Goal: Task Accomplishment & Management: Complete application form

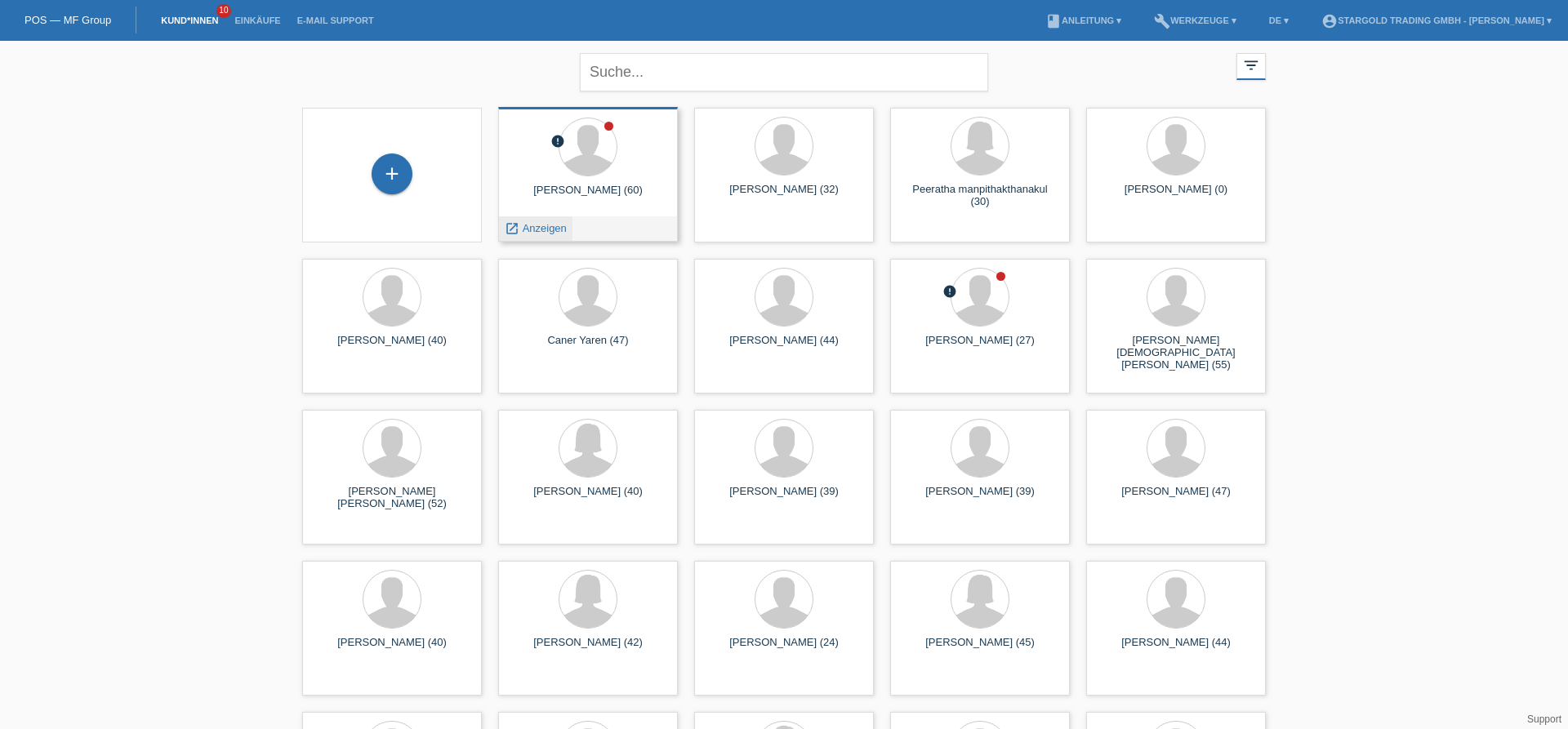
click at [566, 230] on span "Anzeigen" at bounding box center [545, 227] width 44 height 12
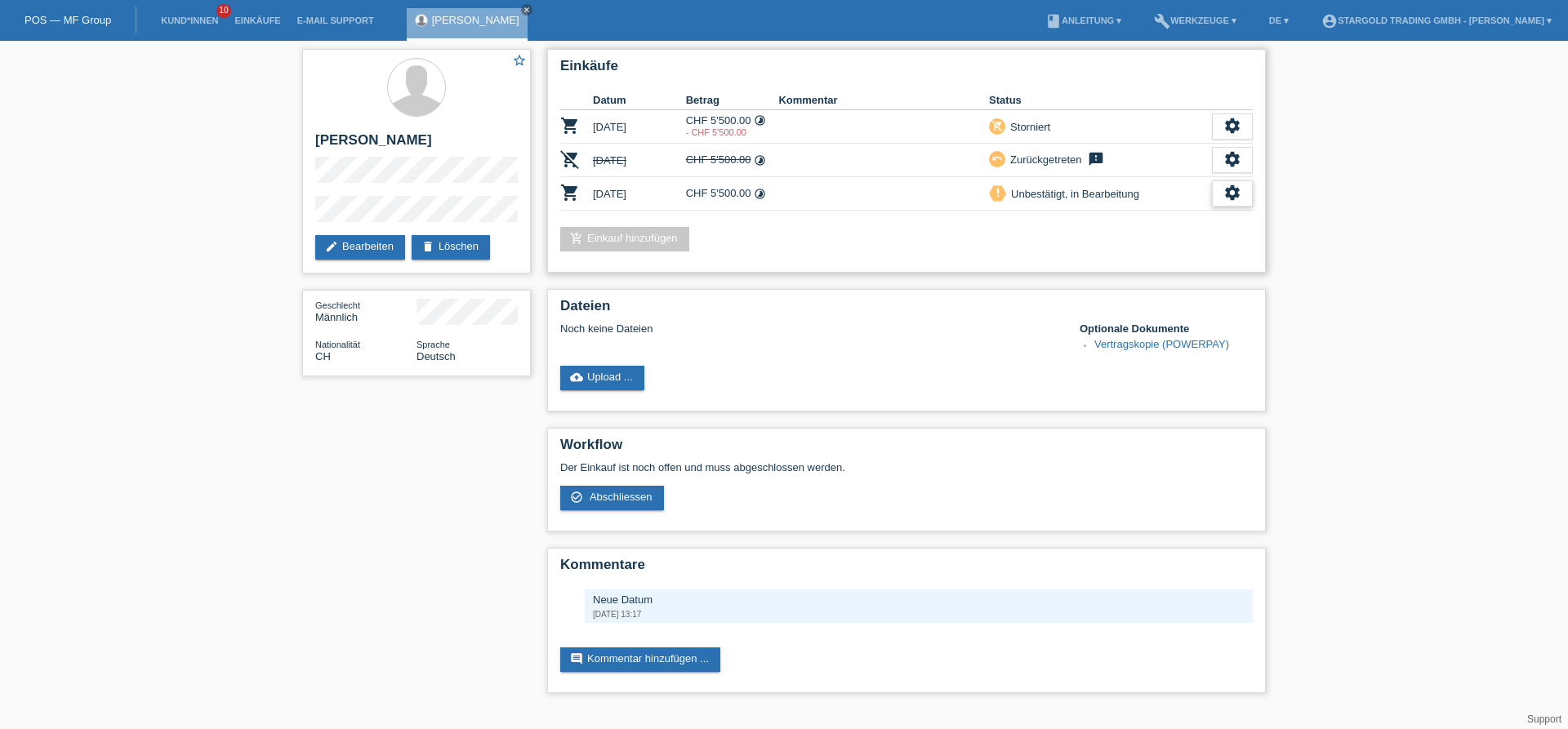
click at [1239, 194] on icon "settings" at bounding box center [1232, 193] width 18 height 18
click at [1124, 295] on span "Vertrag herunterladen" at bounding box center [1122, 295] width 108 height 19
click at [1236, 193] on icon "settings" at bounding box center [1232, 193] width 18 height 18
click at [1108, 272] on span "Abschliessen" at bounding box center [1102, 270] width 68 height 19
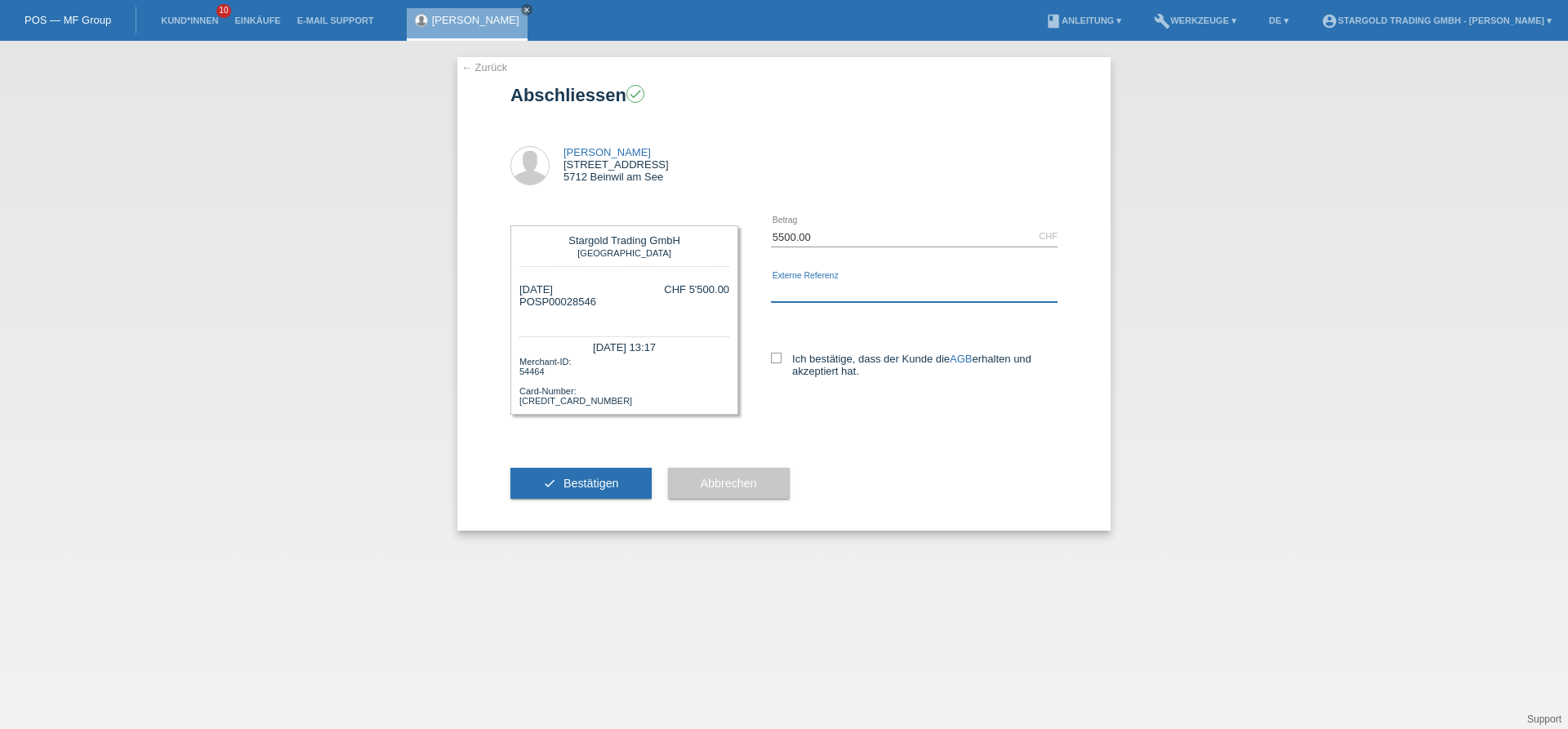
click at [847, 284] on input "text" at bounding box center [914, 292] width 286 height 20
type input "IWC"
click at [773, 355] on icon at bounding box center [777, 358] width 11 height 11
click at [773, 355] on input "Ich bestätige, dass der Kunde die AGB erhalten und akzeptiert hat." at bounding box center [777, 358] width 11 height 11
checkbox input "true"
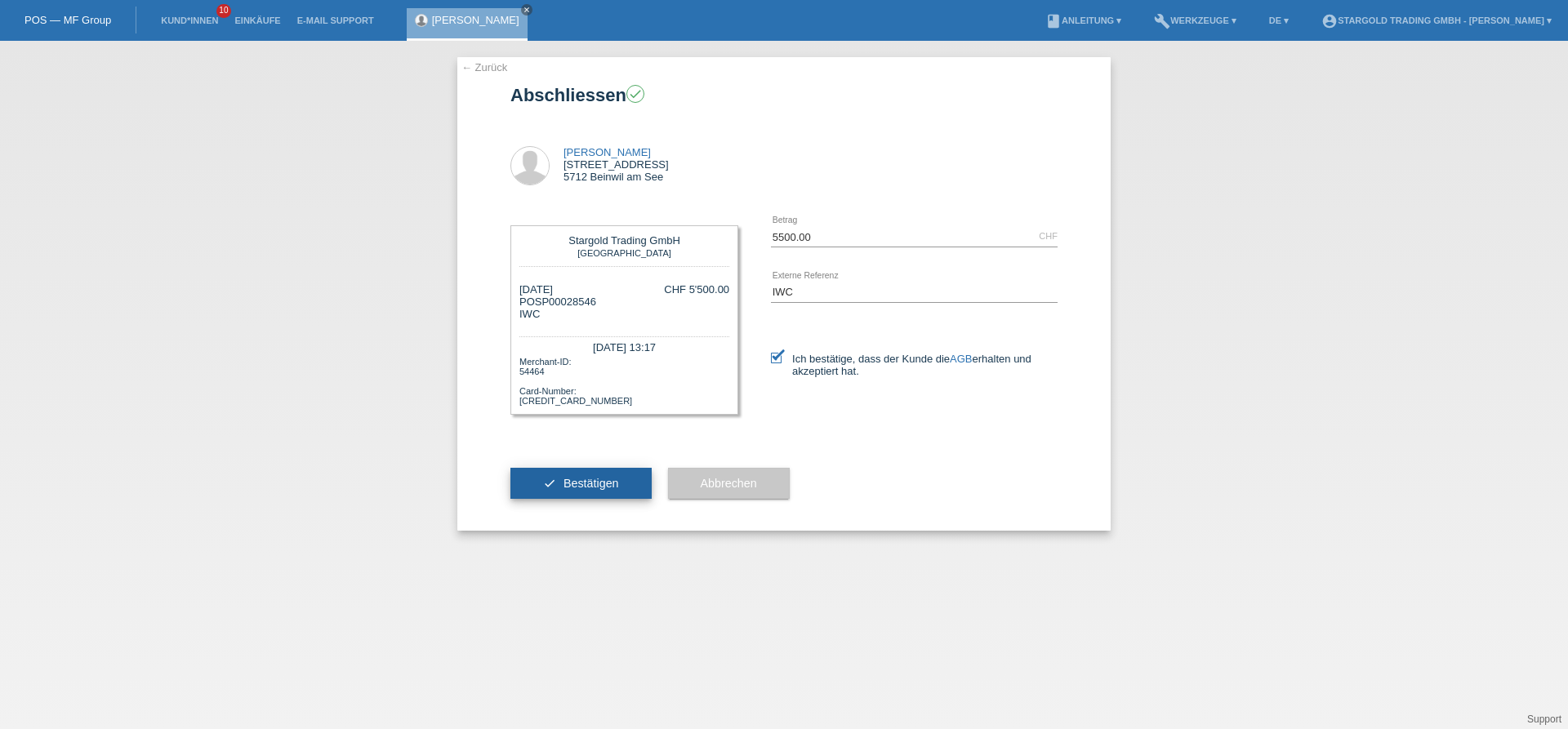
click at [562, 489] on button "check Bestätigen" at bounding box center [581, 483] width 141 height 31
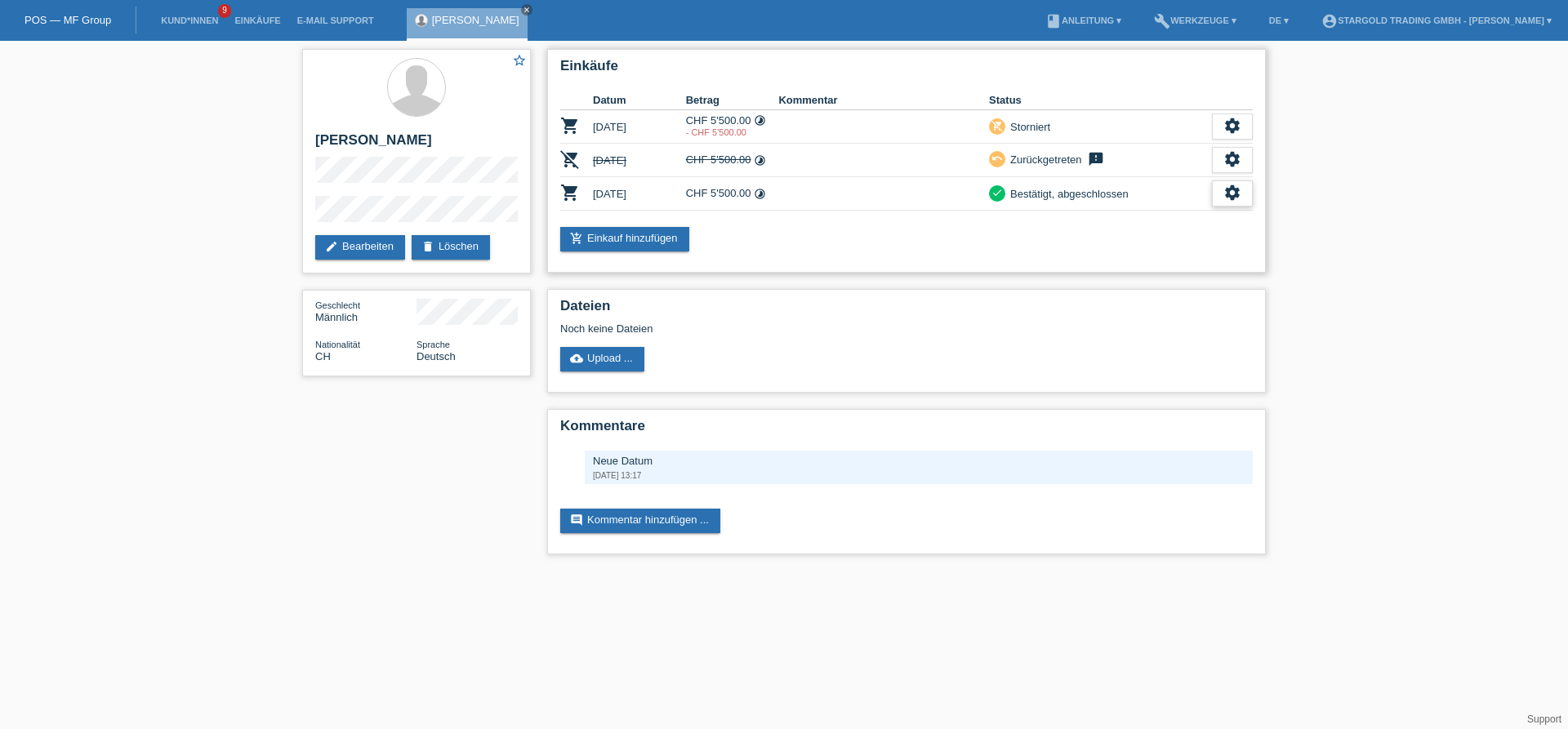
click at [1233, 202] on icon "settings" at bounding box center [1232, 193] width 18 height 18
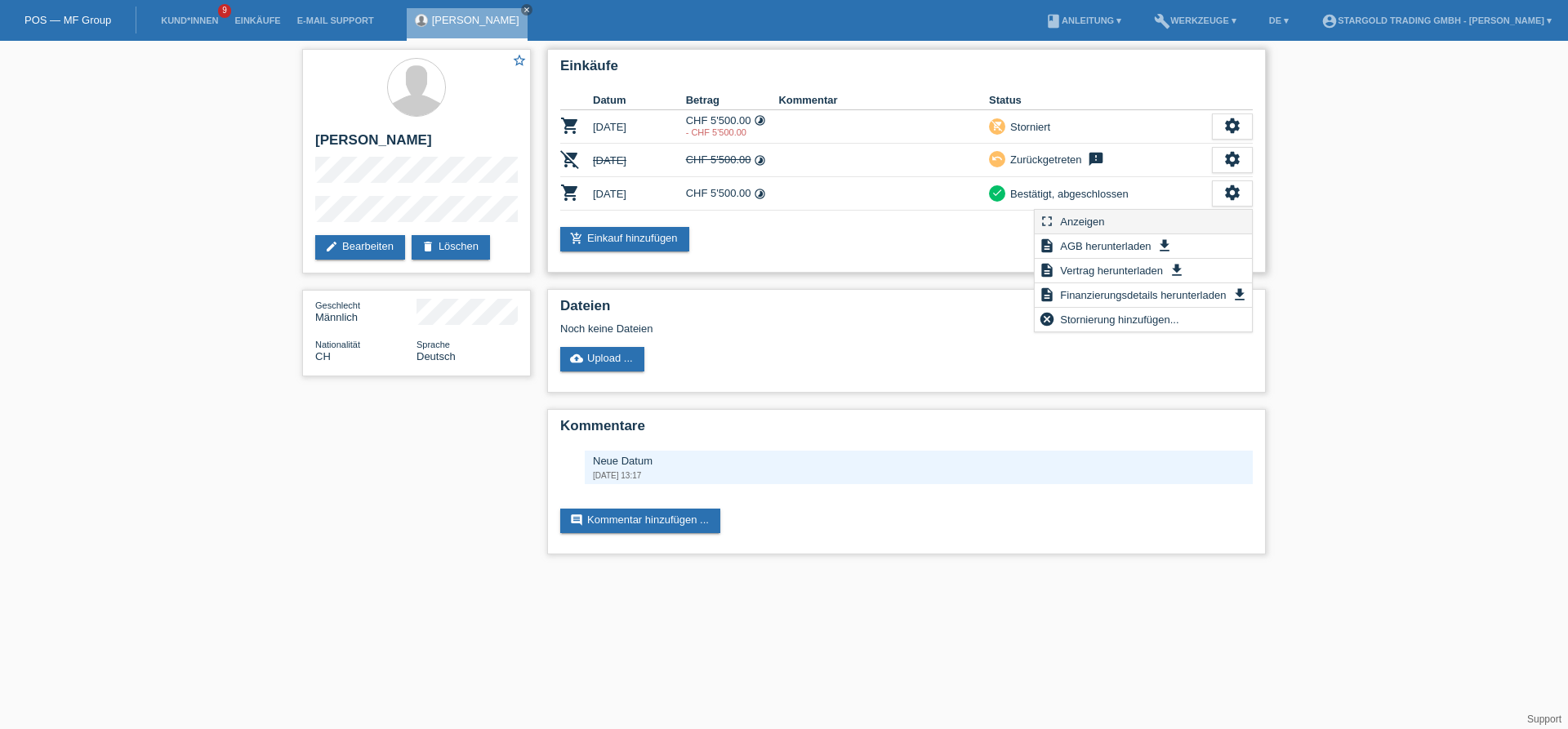
click at [1097, 220] on span "Anzeigen" at bounding box center [1081, 221] width 49 height 19
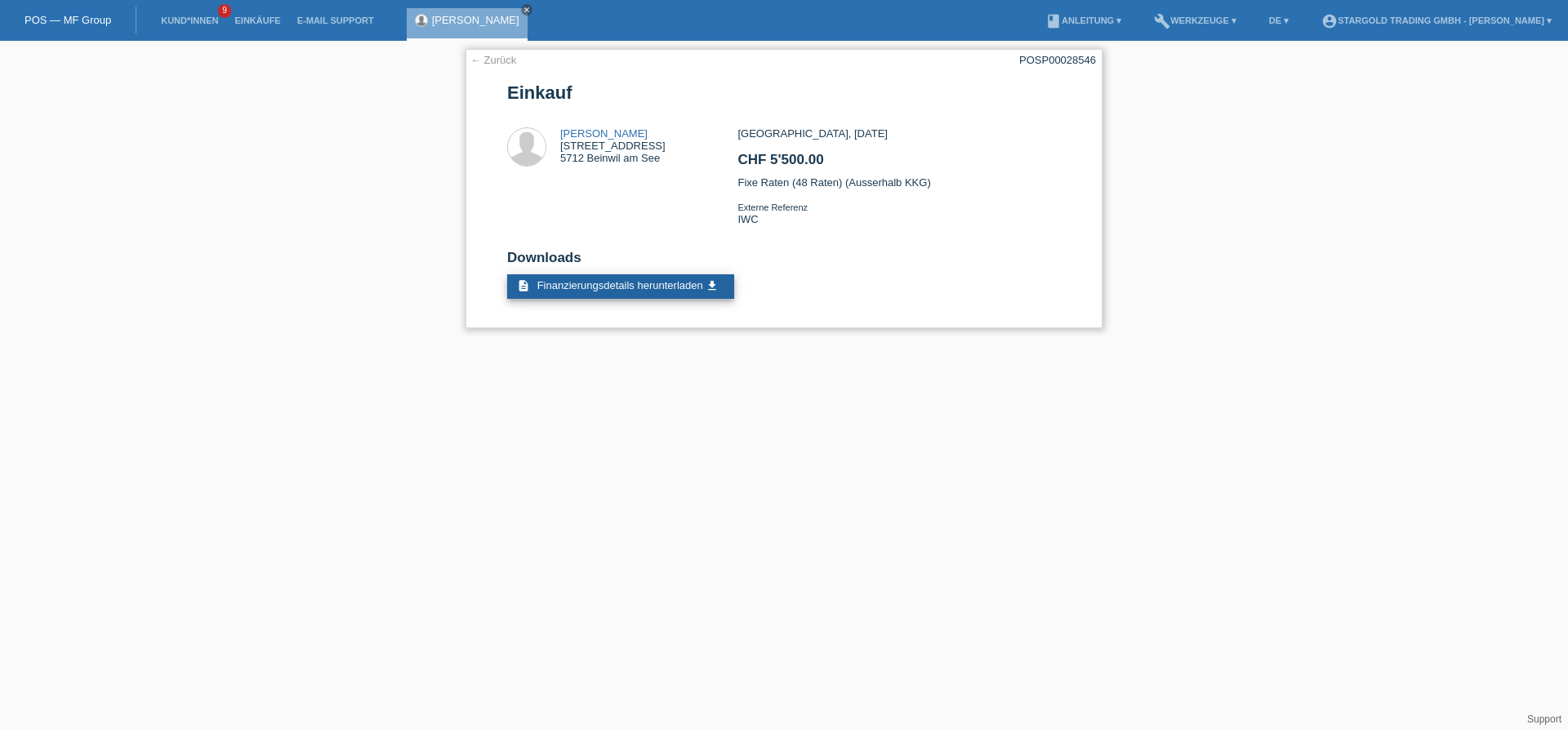
click at [644, 292] on span "Finanzierungsdetails herunterladen" at bounding box center [620, 284] width 166 height 12
